Goal: Task Accomplishment & Management: Use online tool/utility

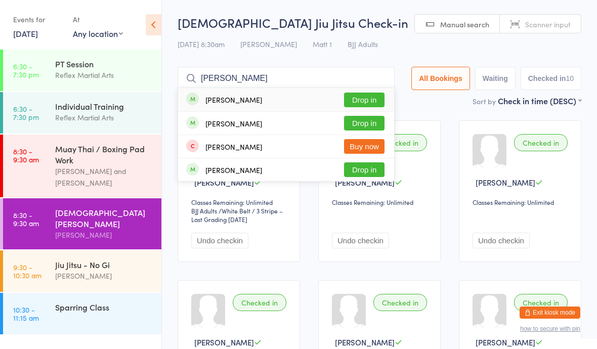
type input "[PERSON_NAME]"
click at [363, 125] on button "Drop in" at bounding box center [364, 123] width 40 height 15
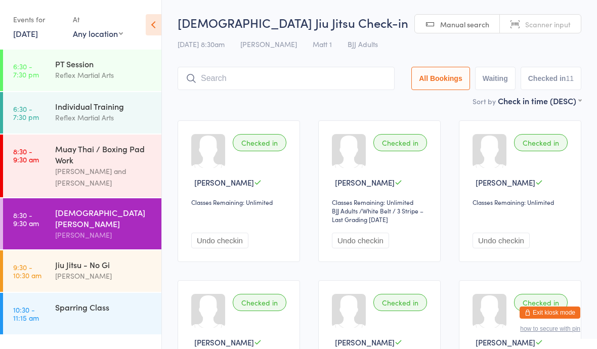
click at [78, 309] on div "Sparring Class" at bounding box center [108, 307] width 106 height 28
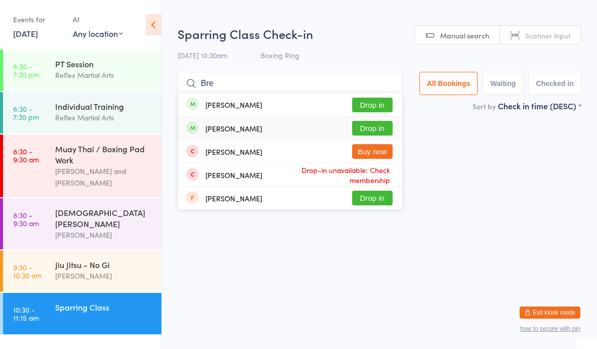
type input "Bre"
click at [367, 119] on div "[PERSON_NAME] Drop in" at bounding box center [290, 128] width 224 height 23
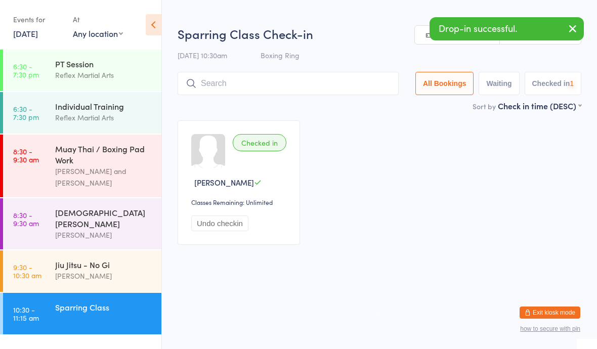
click at [108, 270] on div "[PERSON_NAME]" at bounding box center [104, 276] width 98 height 12
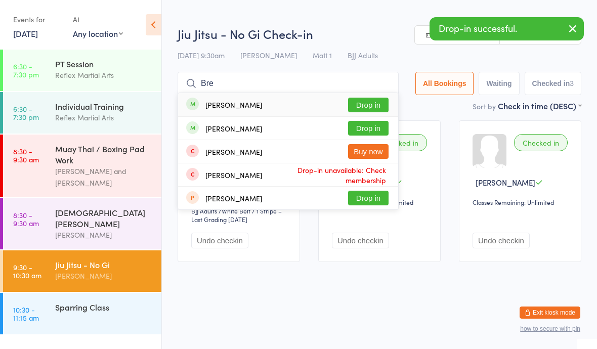
type input "Bre"
click at [362, 127] on button "Drop in" at bounding box center [368, 128] width 40 height 15
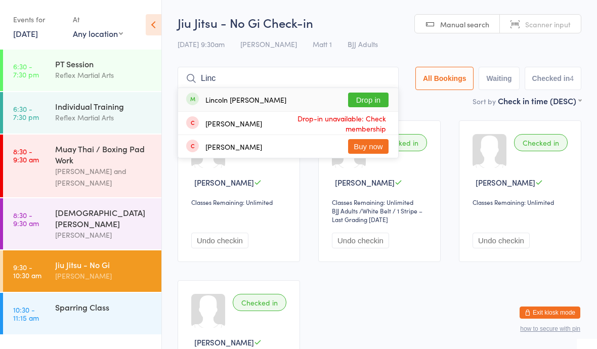
type input "Linc"
click at [361, 98] on button "Drop in" at bounding box center [368, 100] width 40 height 15
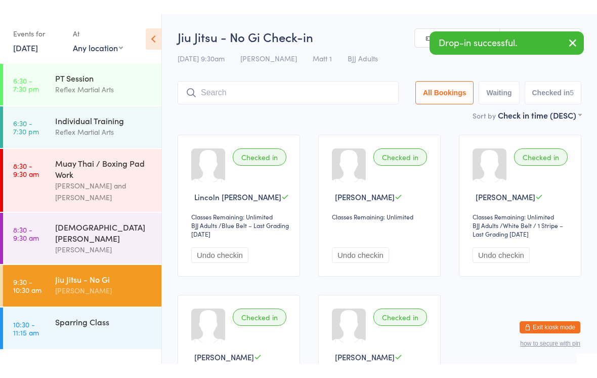
scroll to position [35, 0]
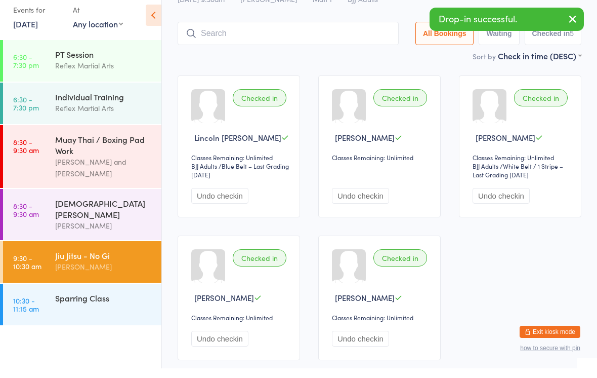
click at [122, 259] on div "Jiu Jitsu - No Gi" at bounding box center [104, 264] width 98 height 11
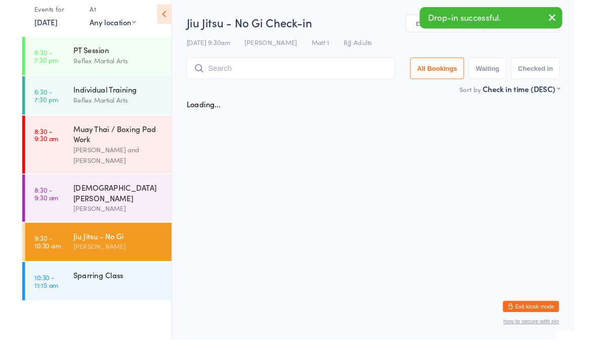
scroll to position [0, 0]
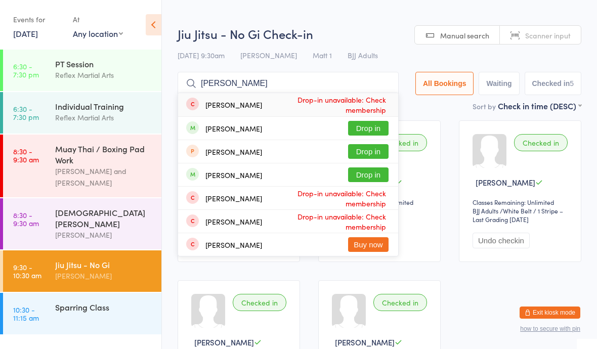
type input "[PERSON_NAME]"
click at [365, 182] on button "Drop in" at bounding box center [368, 175] width 40 height 15
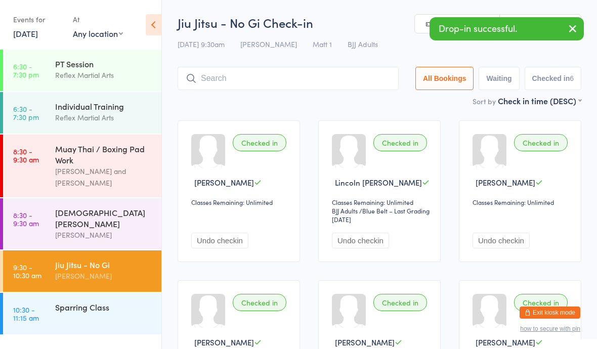
click at [119, 302] on div "Sparring Class" at bounding box center [104, 307] width 98 height 11
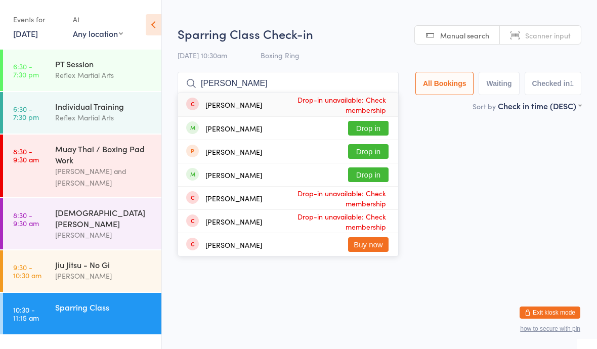
type input "[PERSON_NAME]"
click at [377, 174] on button "Drop in" at bounding box center [368, 175] width 40 height 15
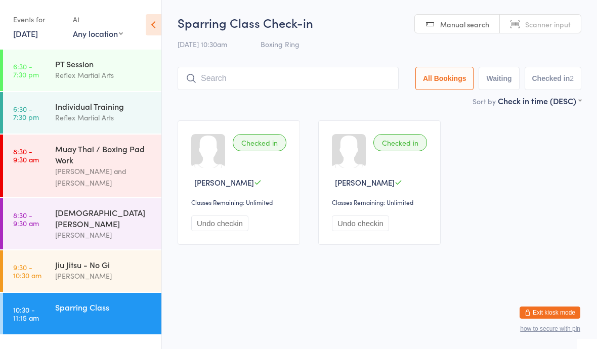
click at [109, 262] on div "Jiu Jitsu - No Gi" at bounding box center [104, 264] width 98 height 11
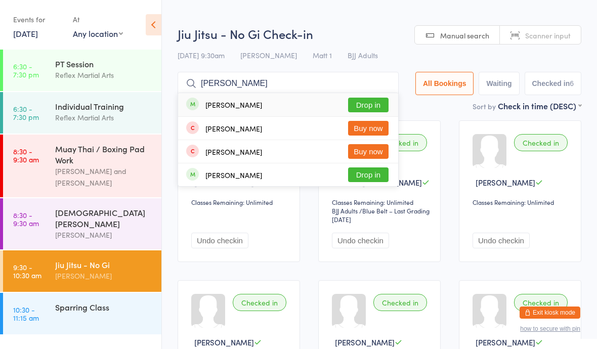
type input "[PERSON_NAME]"
click at [367, 108] on button "Drop in" at bounding box center [368, 105] width 40 height 15
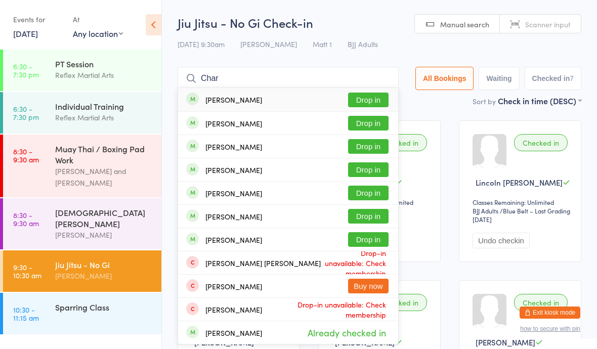
type input "Char"
click at [218, 150] on div "[PERSON_NAME]" at bounding box center [234, 147] width 57 height 8
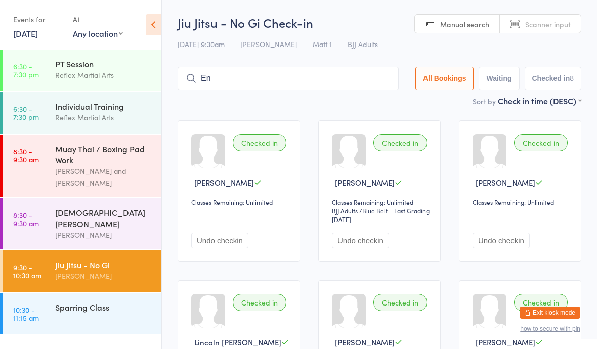
type input "E"
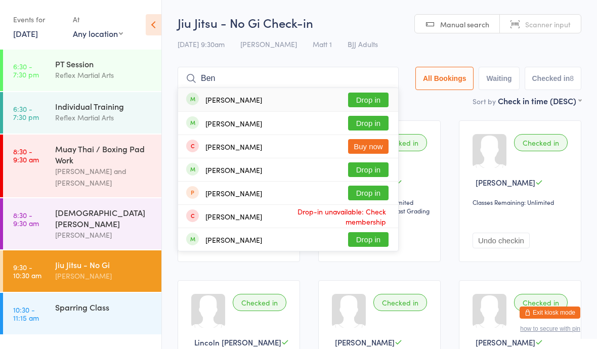
type input "Ben"
click at [300, 236] on div "[PERSON_NAME] Drop in" at bounding box center [288, 239] width 220 height 23
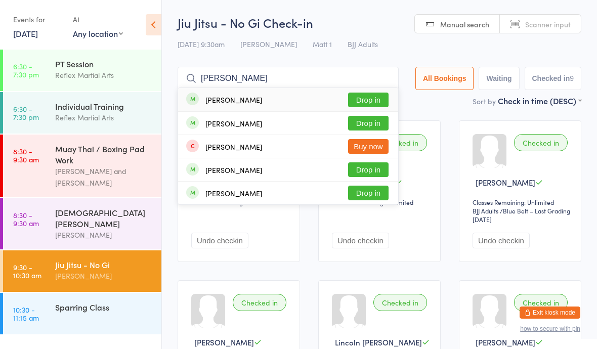
type input "[PERSON_NAME]"
click at [356, 102] on button "Drop in" at bounding box center [368, 100] width 40 height 15
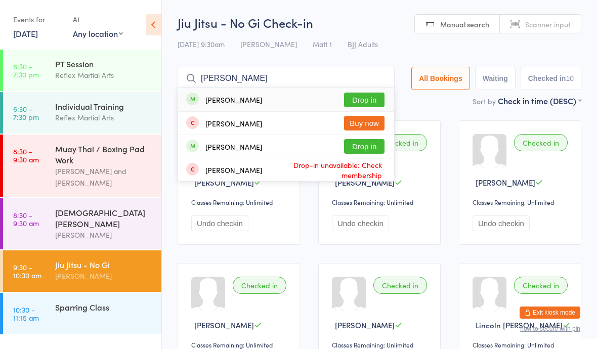
type input "[PERSON_NAME]"
click at [355, 93] on button "Drop in" at bounding box center [364, 100] width 40 height 15
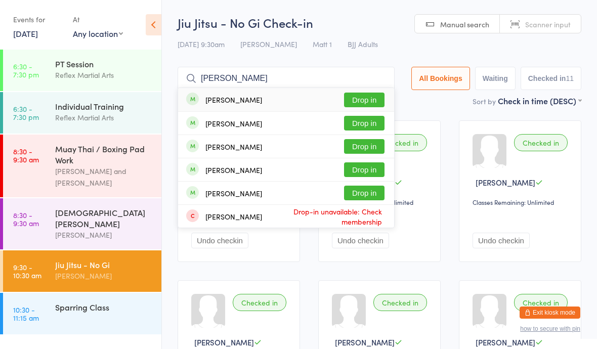
type input "[PERSON_NAME]"
click at [354, 98] on button "Drop in" at bounding box center [364, 100] width 40 height 15
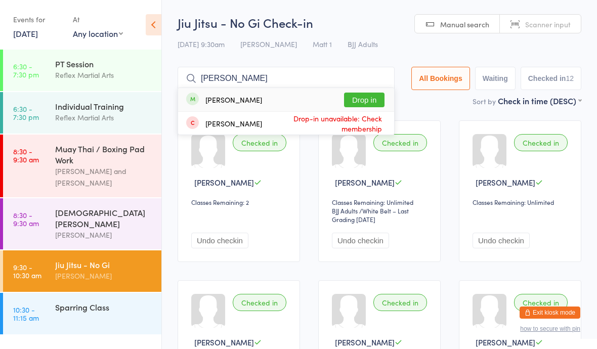
type input "[PERSON_NAME]"
click at [357, 103] on button "Drop in" at bounding box center [364, 100] width 40 height 15
